Goal: Information Seeking & Learning: Learn about a topic

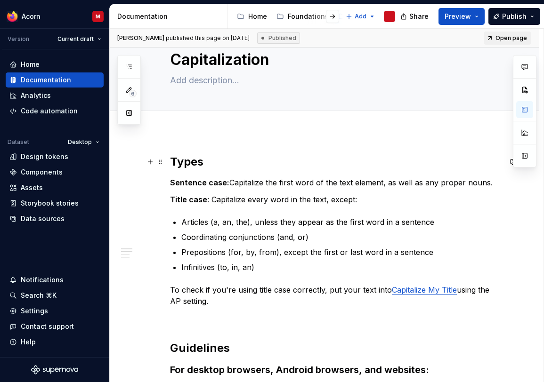
scroll to position [30, 0]
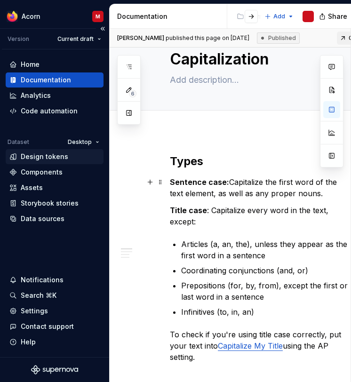
drag, startPoint x: 110, startPoint y: 193, endPoint x: 82, endPoint y: 151, distance: 51.1
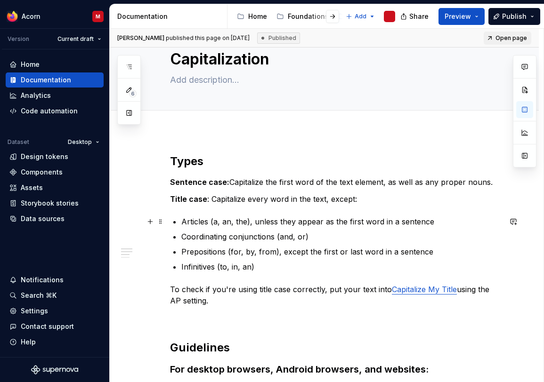
click at [333, 235] on p "Coordinating conjunctions (and, or)" at bounding box center [341, 236] width 320 height 11
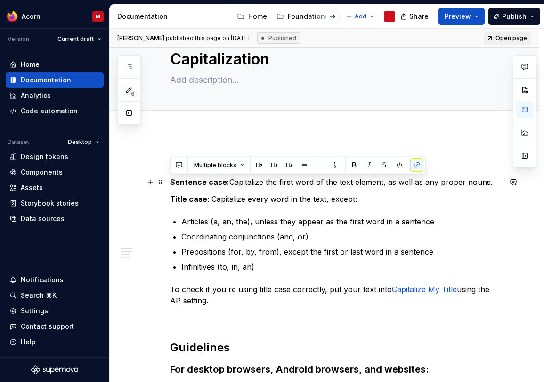
drag, startPoint x: 237, startPoint y: 306, endPoint x: 162, endPoint y: 187, distance: 140.5
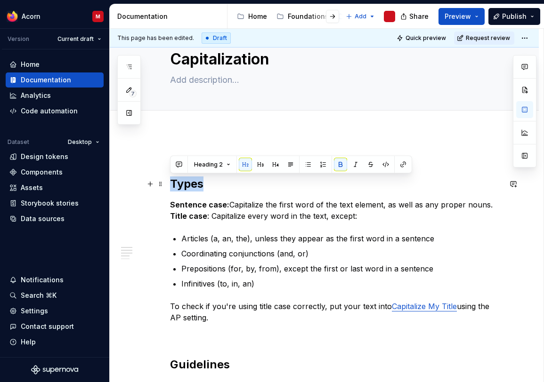
drag, startPoint x: 221, startPoint y: 186, endPoint x: 138, endPoint y: 186, distance: 82.4
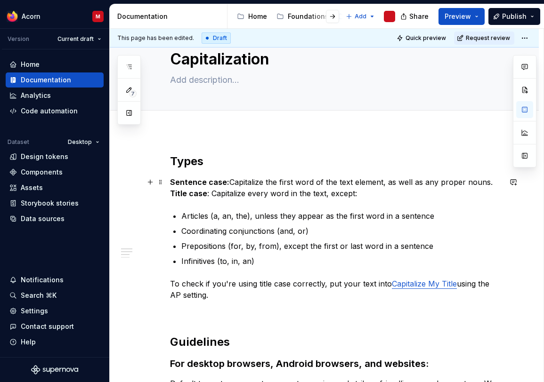
click at [171, 192] on strong "Title case" at bounding box center [188, 193] width 37 height 9
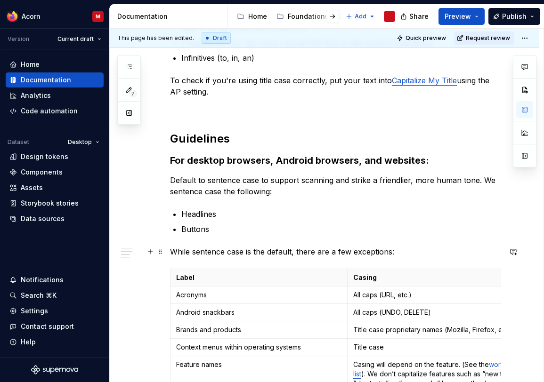
scroll to position [266, 0]
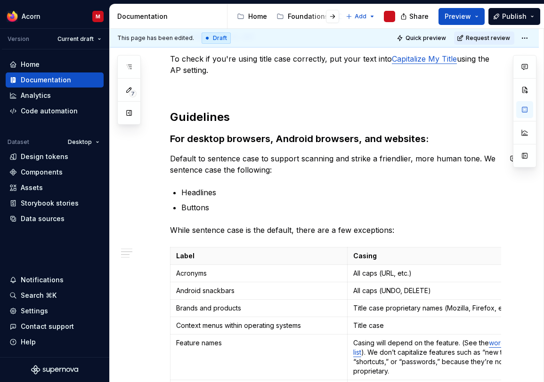
click at [291, 177] on div "Types Sentence case: Capitalize the first word of the text element, as well as …" at bounding box center [335, 316] width 331 height 796
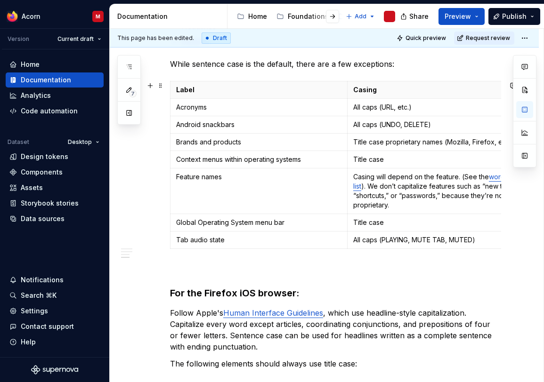
scroll to position [435, 0]
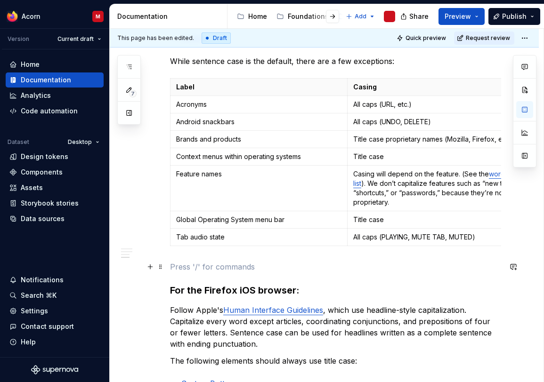
click at [236, 268] on p at bounding box center [335, 266] width 331 height 11
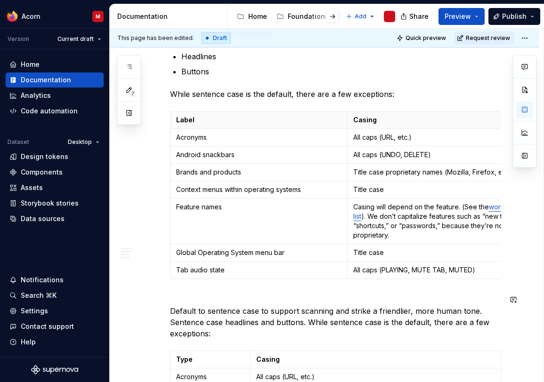
scroll to position [401, 0]
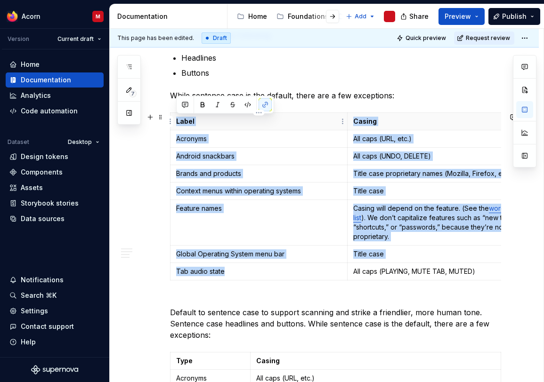
drag, startPoint x: 274, startPoint y: 297, endPoint x: 239, endPoint y: 134, distance: 167.7
click at [168, 114] on div "Types Sentence case: Capitalize the first word of the text element, as well as …" at bounding box center [324, 350] width 429 height 1181
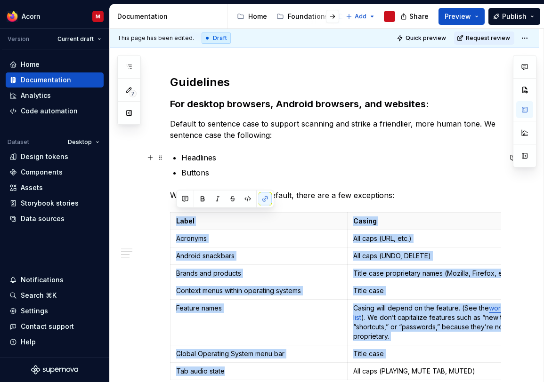
scroll to position [274, 0]
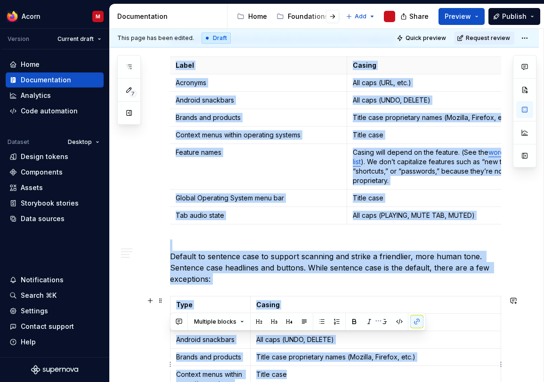
scroll to position [615, 0]
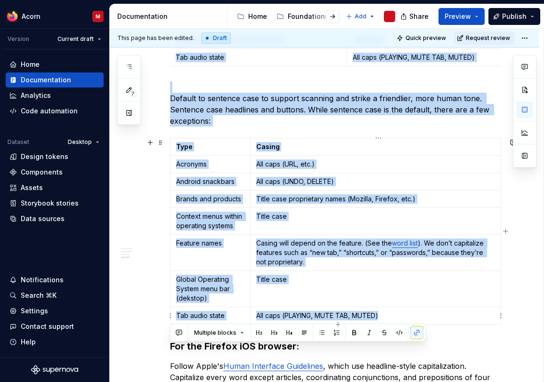
drag, startPoint x: 172, startPoint y: 107, endPoint x: 409, endPoint y: 317, distance: 315.8
click at [409, 317] on div "Types Sentence case: Capitalize the first word of the text element, as well as …" at bounding box center [335, 85] width 331 height 1032
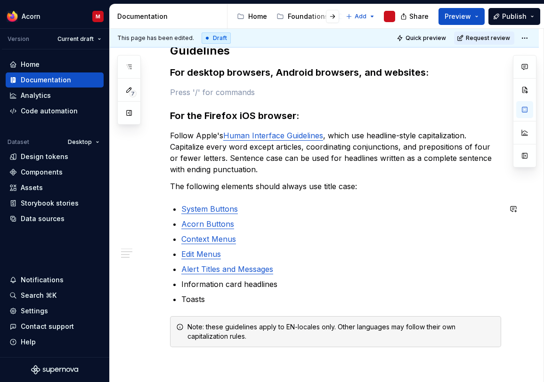
scroll to position [273, 0]
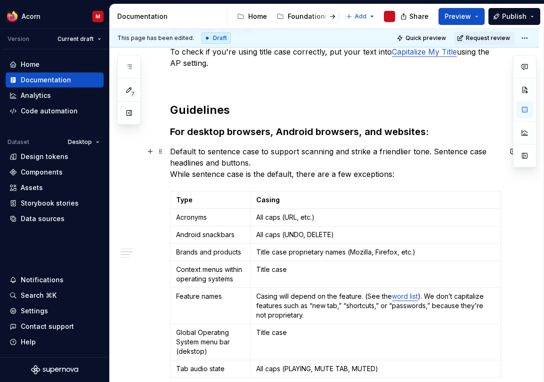
click at [315, 164] on p "Default to sentence case to support scanning and strike a friendlier tone. Sent…" at bounding box center [335, 163] width 331 height 34
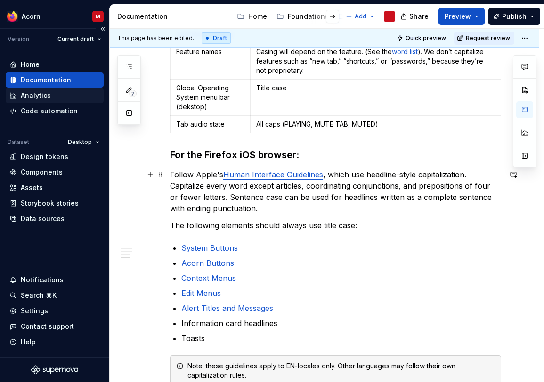
scroll to position [539, 0]
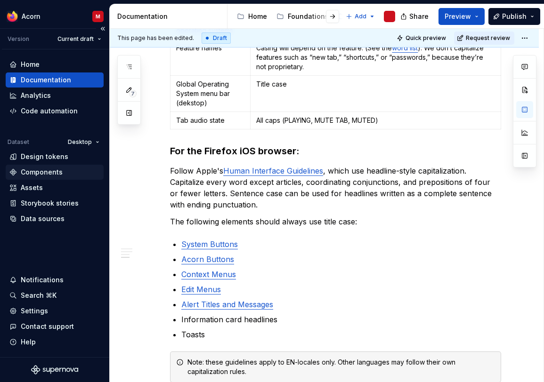
type textarea "*"
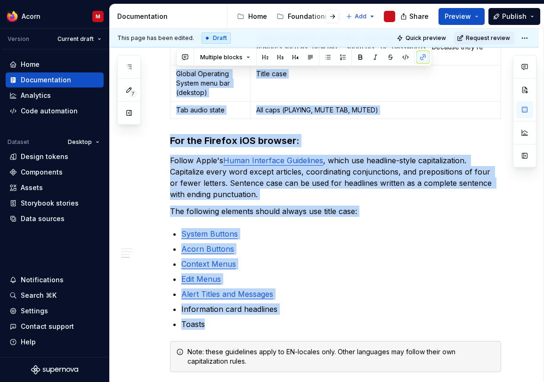
scroll to position [524, 0]
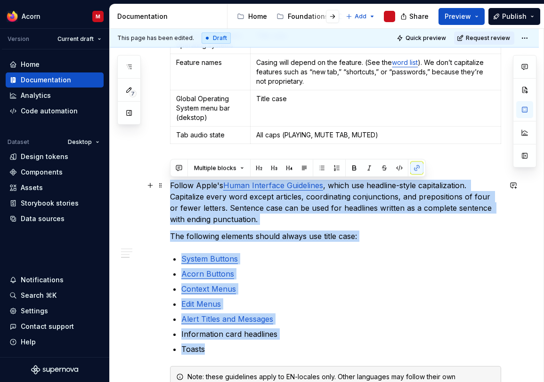
drag, startPoint x: 225, startPoint y: 233, endPoint x: 176, endPoint y: 187, distance: 68.0
click at [169, 184] on div "Types Sentence case: Capitalize the first word of the text element, as well as …" at bounding box center [324, 91] width 429 height 909
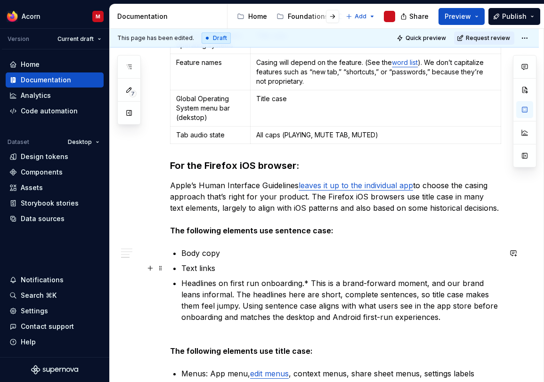
click at [376, 261] on ul "Body copy Text links Headlines on first run onboarding.* This is a brand-forwar…" at bounding box center [341, 285] width 320 height 75
click at [320, 184] on link "leaves it up to the individual app" at bounding box center [355, 185] width 114 height 9
click at [391, 260] on ul "Body copy Text links Headlines on first run onboarding.* This is a brand-forwar…" at bounding box center [341, 285] width 320 height 75
click at [317, 186] on link "leave it up to the individual app" at bounding box center [353, 185] width 111 height 9
click at [374, 257] on p "Body copy" at bounding box center [341, 253] width 320 height 11
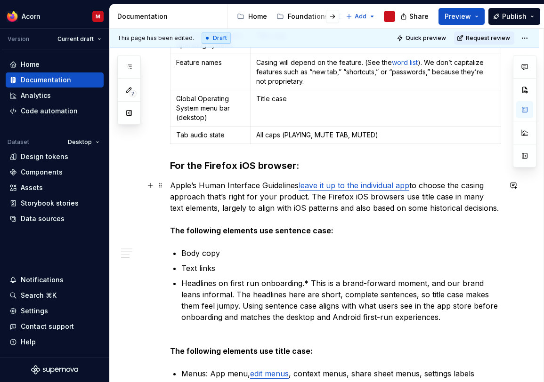
click at [278, 209] on p "Apple’s Human Interface Guidelines leave it up to the individual app to choose …" at bounding box center [335, 208] width 331 height 56
click at [310, 198] on p "Apple’s Human Interface Guidelines leave it up to the individual app to choose …" at bounding box center [335, 208] width 331 height 56
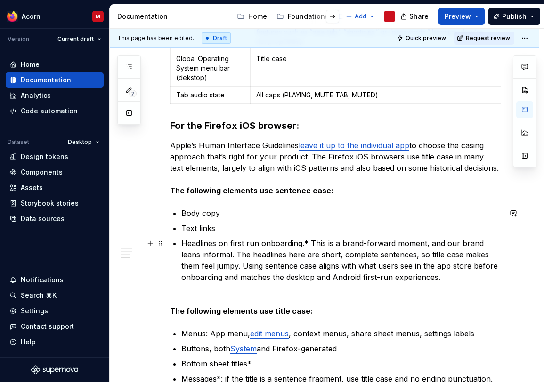
scroll to position [566, 0]
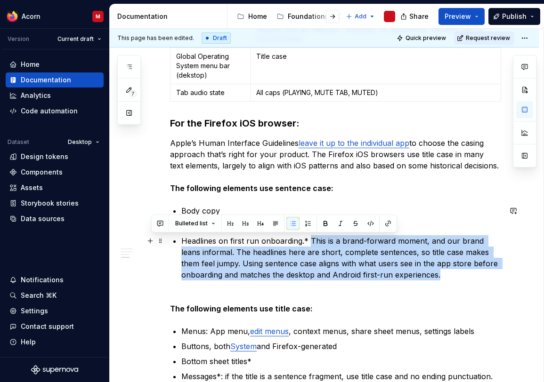
drag, startPoint x: 311, startPoint y: 241, endPoint x: 397, endPoint y: 273, distance: 92.2
click at [397, 273] on p "Headlines on first run onboarding.* This is a brand-forward moment, and our bra…" at bounding box center [341, 257] width 320 height 45
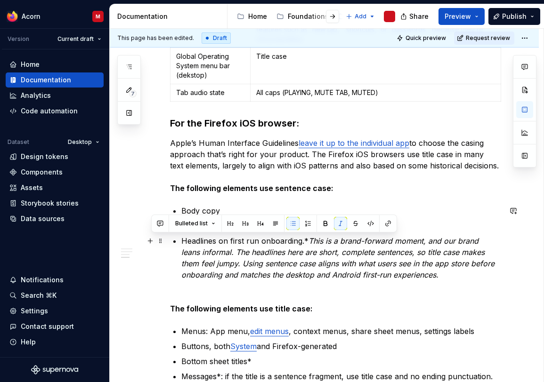
click at [410, 270] on p "Headlines on first run onboarding.* This is a brand-forward moment, and our bra…" at bounding box center [341, 257] width 320 height 45
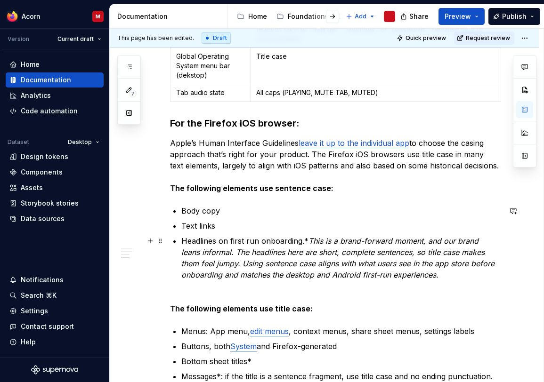
click at [327, 259] on em "This is a brand-forward moment, and our brand leans informal. The headlines her…" at bounding box center [338, 257] width 315 height 43
click at [425, 278] on p "Headlines on first run onboarding.* This is a brand-forward moment, and our bra…" at bounding box center [341, 257] width 320 height 45
click at [438, 263] on em "This is a brand-forward moment, and our brand leans informal. The headlines her…" at bounding box center [338, 257] width 315 height 43
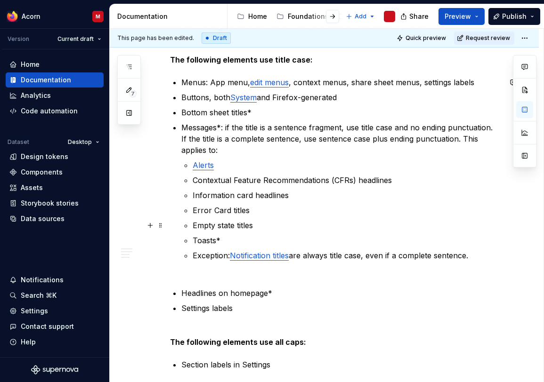
scroll to position [816, 0]
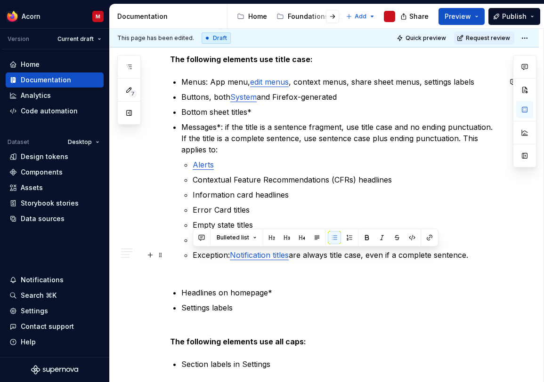
drag, startPoint x: 230, startPoint y: 255, endPoint x: 193, endPoint y: 255, distance: 36.2
click at [193, 255] on p "Exception: Notification titles are always title case, even if a complete senten…" at bounding box center [347, 266] width 308 height 34
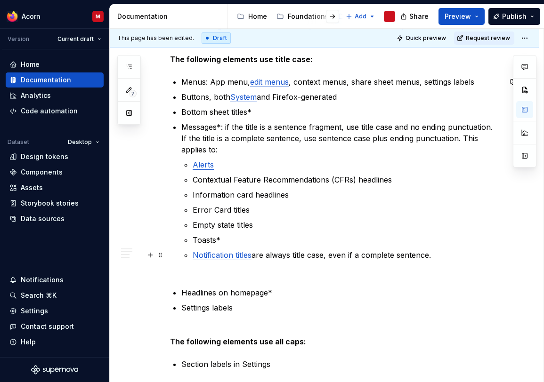
click at [256, 256] on p "Notification titles are always title case, even if a complete sentence." at bounding box center [347, 266] width 308 height 34
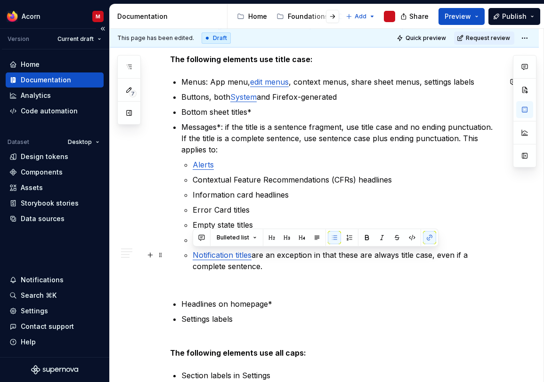
drag, startPoint x: 283, startPoint y: 270, endPoint x: 57, endPoint y: 139, distance: 261.1
click at [193, 256] on li "Notification titles are an exception in that these are always title case, even …" at bounding box center [347, 271] width 308 height 45
copy p "Notification titles are an exception in that these are always title case, even …"
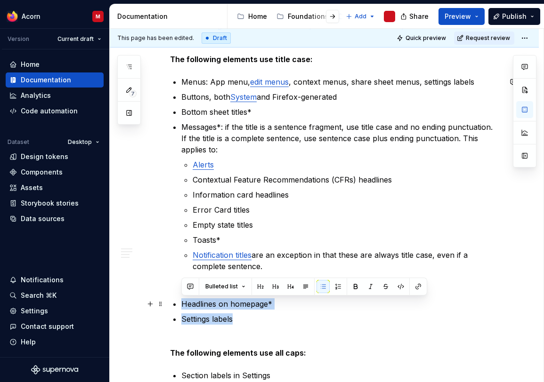
drag, startPoint x: 254, startPoint y: 330, endPoint x: 191, endPoint y: 302, distance: 68.9
copy ul "Headlines on homepage* Settings labels"
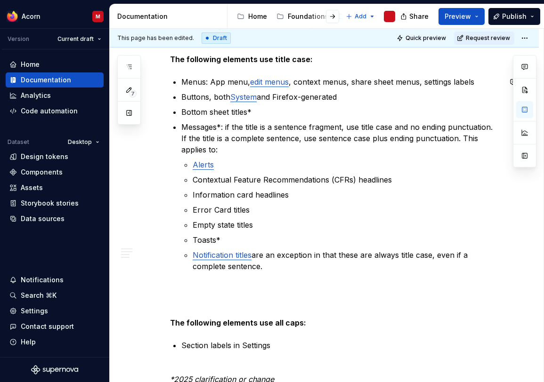
scroll to position [817, 0]
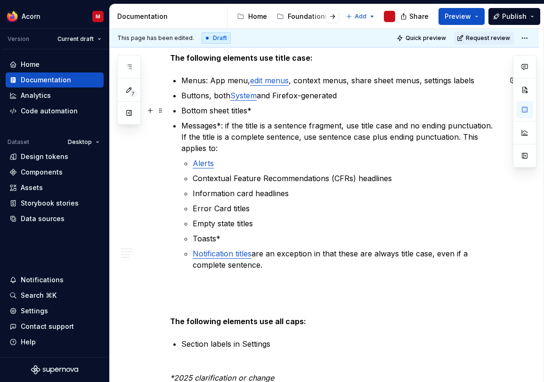
click at [263, 106] on p "Bottom sheet titles*" at bounding box center [341, 110] width 320 height 11
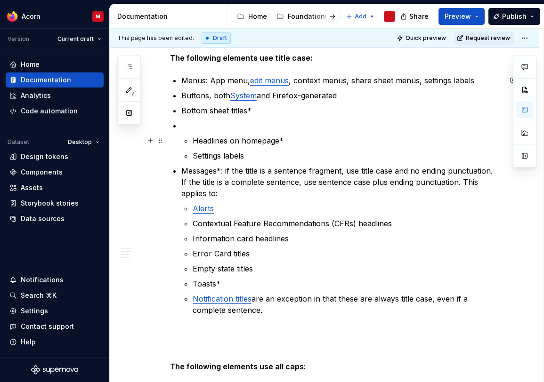
click at [193, 139] on p "Headlines on homepage*" at bounding box center [347, 140] width 308 height 11
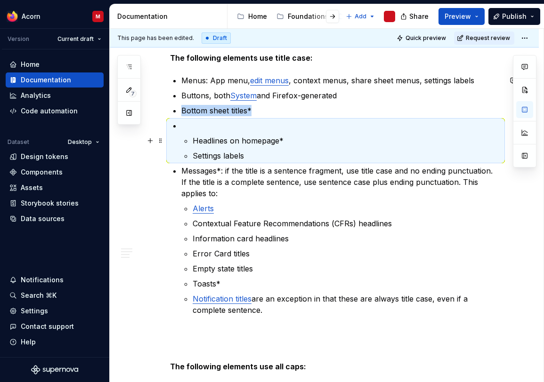
scroll to position [819, 0]
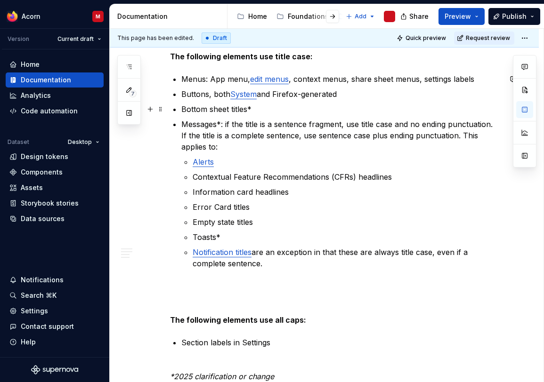
click at [263, 110] on p "Bottom sheet titles*" at bounding box center [341, 109] width 320 height 11
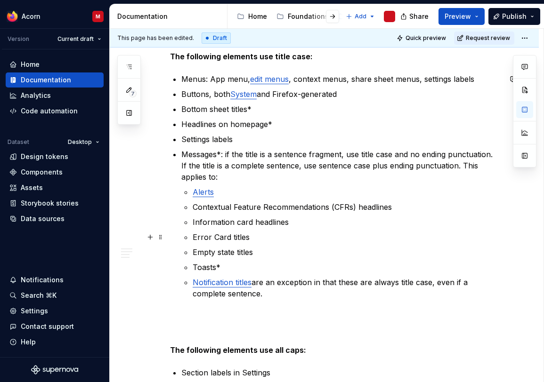
click at [386, 228] on ul "Alerts Contextual Feature Recommendations (CFRs) headlines Information card hea…" at bounding box center [347, 254] width 308 height 136
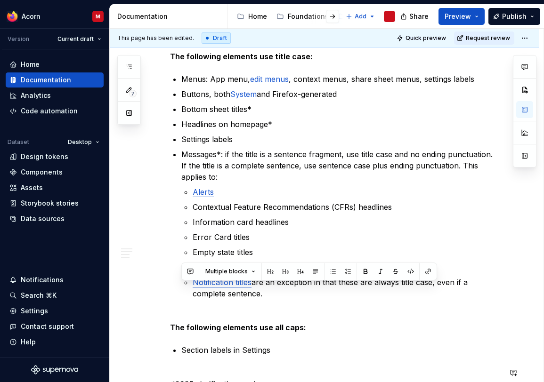
scroll to position [880, 0]
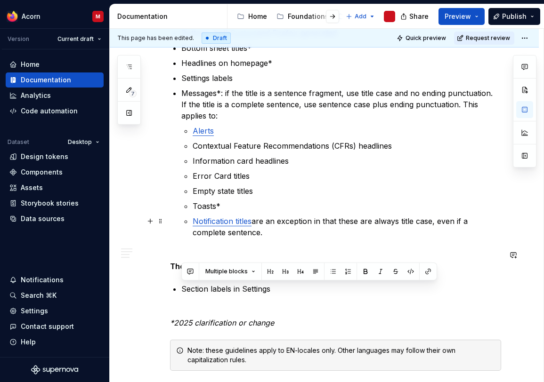
click at [366, 234] on p "Notification titles are an exception in that these are always title case, even …" at bounding box center [347, 227] width 308 height 23
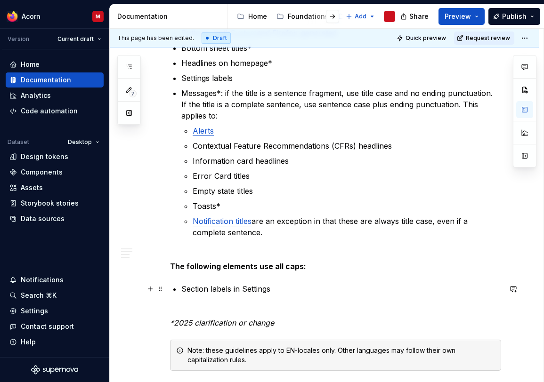
click at [183, 289] on p "Section labels in Settings" at bounding box center [341, 288] width 320 height 11
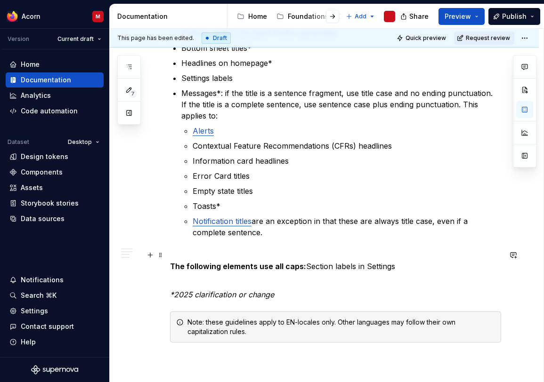
click at [365, 249] on p "The following elements use all caps: Section labels in Settings" at bounding box center [335, 260] width 331 height 23
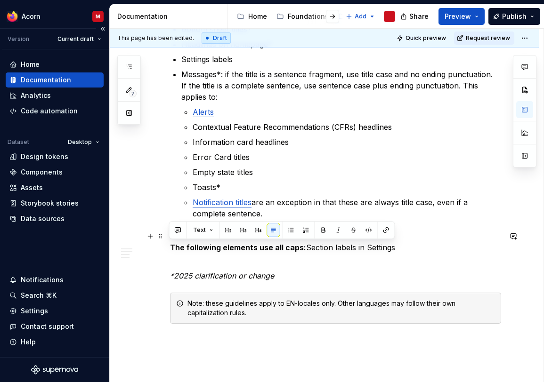
drag, startPoint x: 253, startPoint y: 242, endPoint x: 104, endPoint y: 77, distance: 222.6
click at [304, 244] on p "The following elements use all caps: Section labels in Settings" at bounding box center [335, 242] width 331 height 23
copy p "Section labels in Settings"
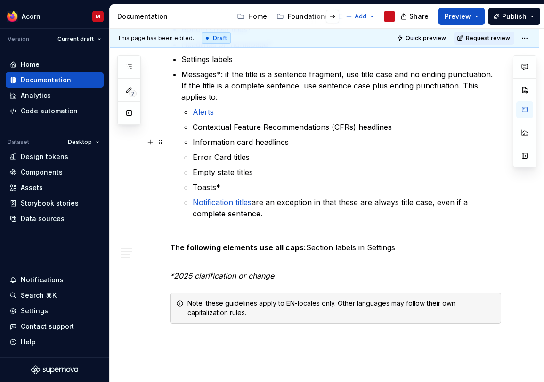
click at [324, 136] on ul "Alerts Contextual Feature Recommendations (CFRs) headlines Information card hea…" at bounding box center [347, 162] width 308 height 113
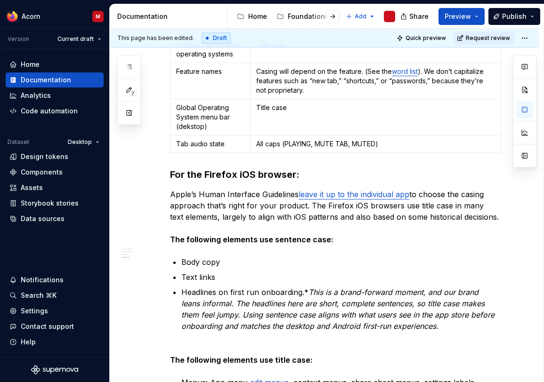
scroll to position [514, 0]
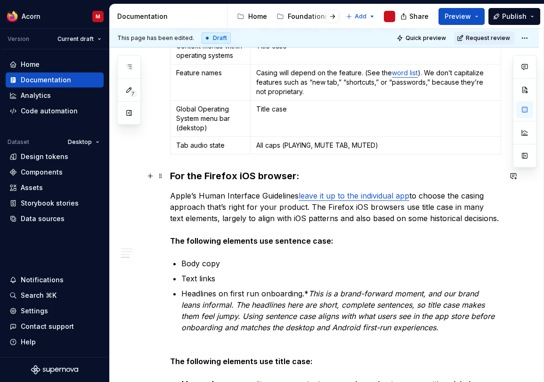
click at [170, 177] on h3 "For the Firefox iOS browser:" at bounding box center [335, 175] width 331 height 13
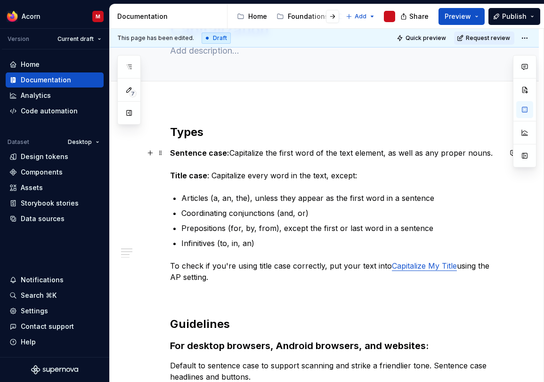
scroll to position [50, 0]
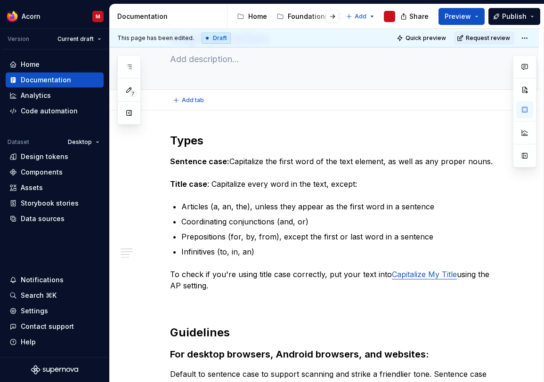
click at [203, 102] on button "Add tab" at bounding box center [189, 100] width 38 height 13
drag, startPoint x: 235, startPoint y: 124, endPoint x: 245, endPoint y: 129, distance: 10.7
click at [235, 124] on body "Acorn M Version Current draft Home Documentation Analytics Code automation Data…" at bounding box center [272, 191] width 544 height 382
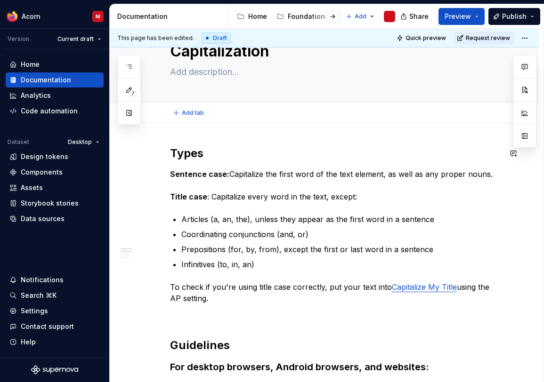
scroll to position [0, 0]
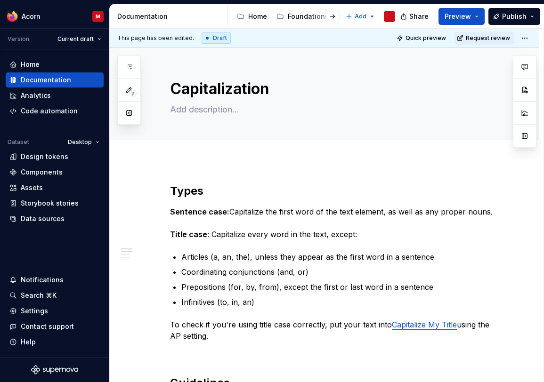
type textarea "*"
